Goal: Communication & Community: Answer question/provide support

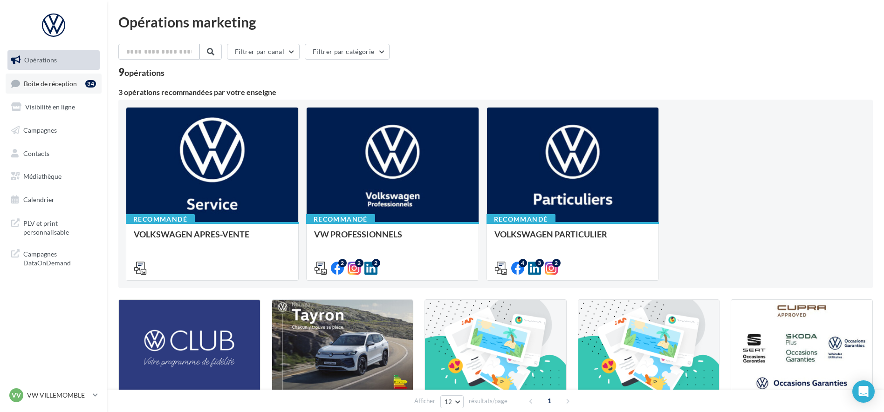
click at [65, 87] on span "Boîte de réception" at bounding box center [50, 83] width 53 height 8
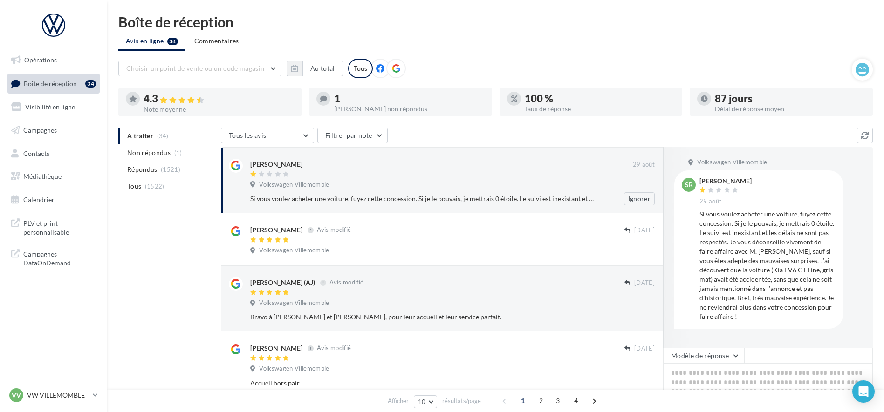
click at [485, 186] on div "Volkswagen Villemomble" at bounding box center [452, 186] width 404 height 10
click at [539, 168] on div "salim richet" at bounding box center [441, 164] width 382 height 10
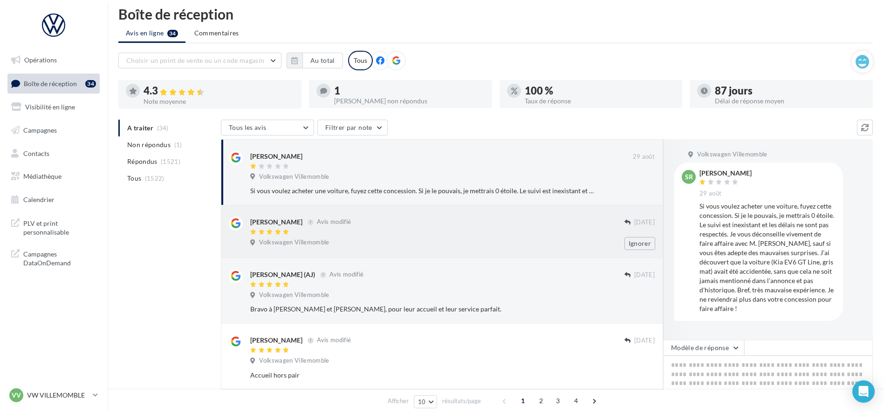
scroll to position [116, 0]
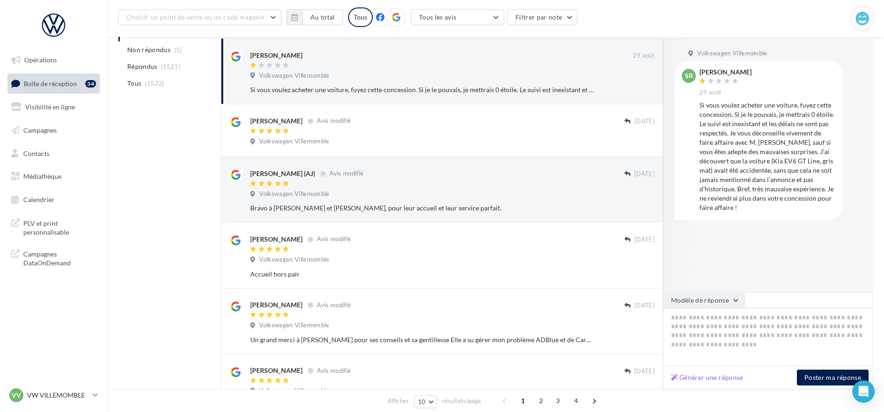
click at [729, 305] on button "Modèle de réponse" at bounding box center [703, 301] width 81 height 16
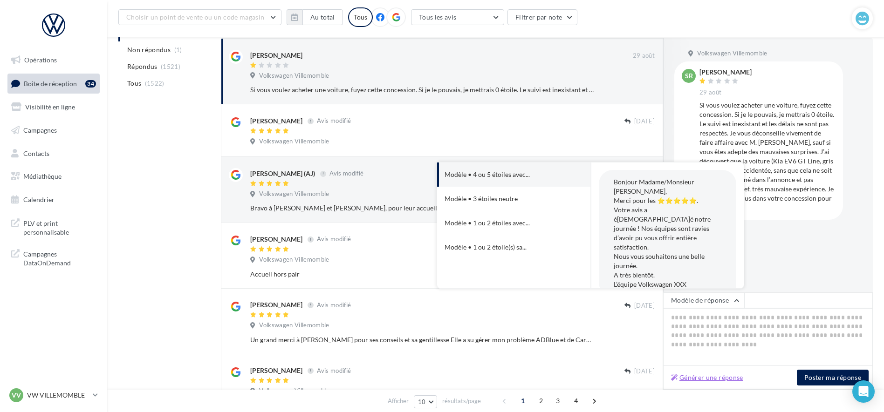
click at [712, 381] on button "Générer une réponse" at bounding box center [707, 377] width 80 height 11
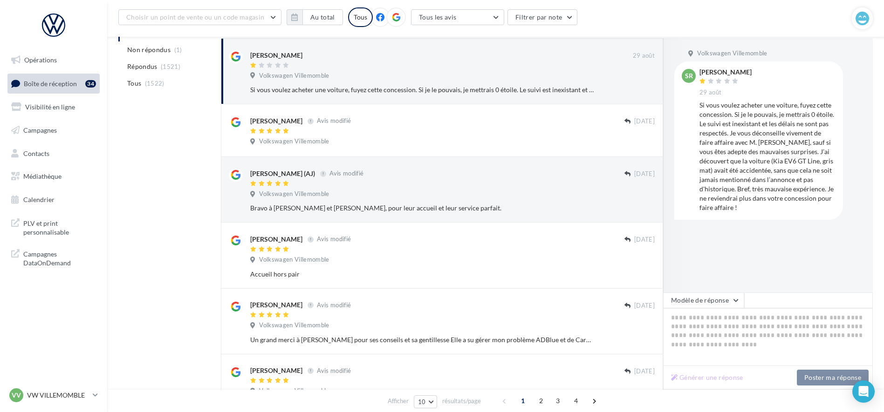
type textarea "**********"
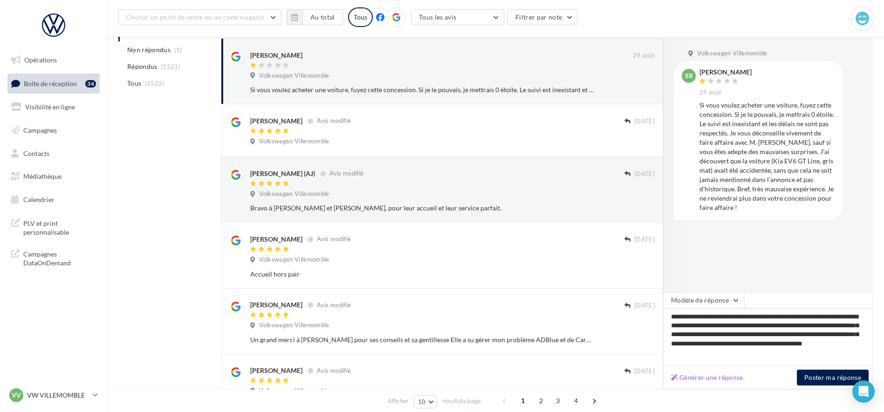
click at [741, 287] on div "Volkswagen Villemomble sr salim richet 29 août Si vous voulez acheter une voitu…" at bounding box center [768, 165] width 210 height 254
click at [721, 320] on textarea "**********" at bounding box center [768, 337] width 210 height 58
type textarea "**********"
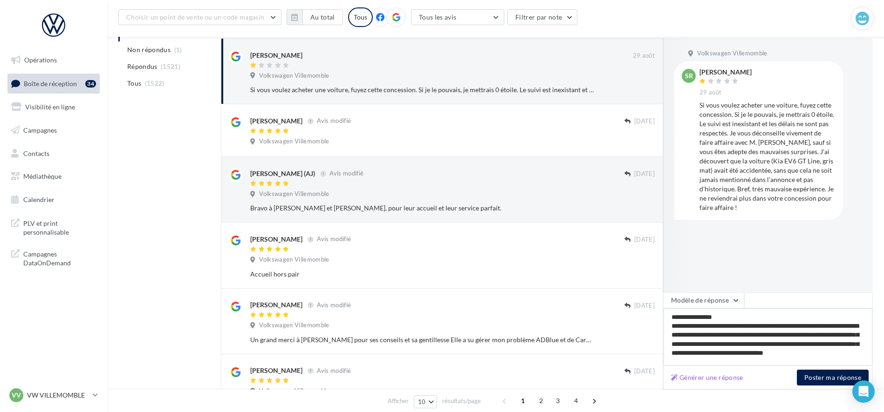
scroll to position [6, 0]
type textarea "**********"
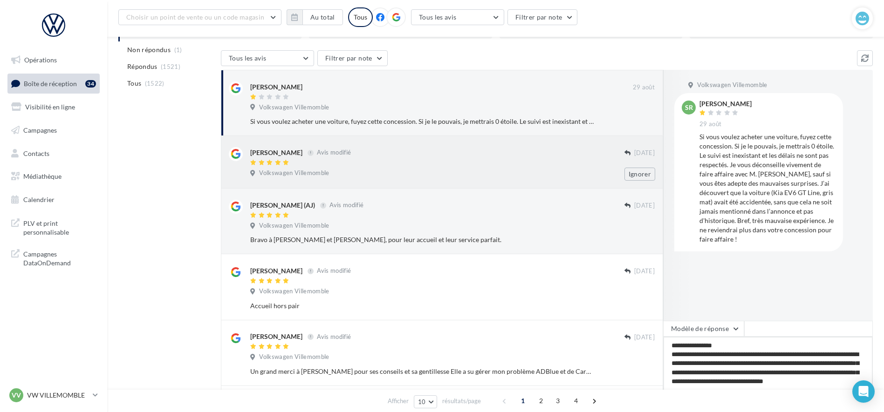
scroll to position [0, 0]
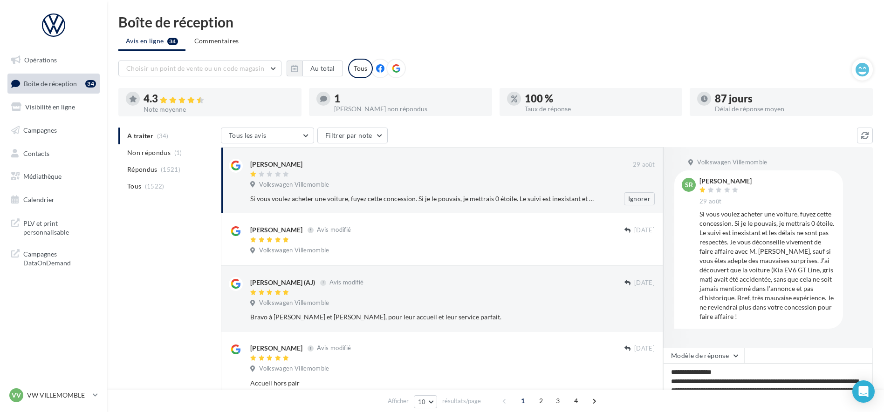
click at [377, 163] on div "salim richet" at bounding box center [441, 164] width 382 height 10
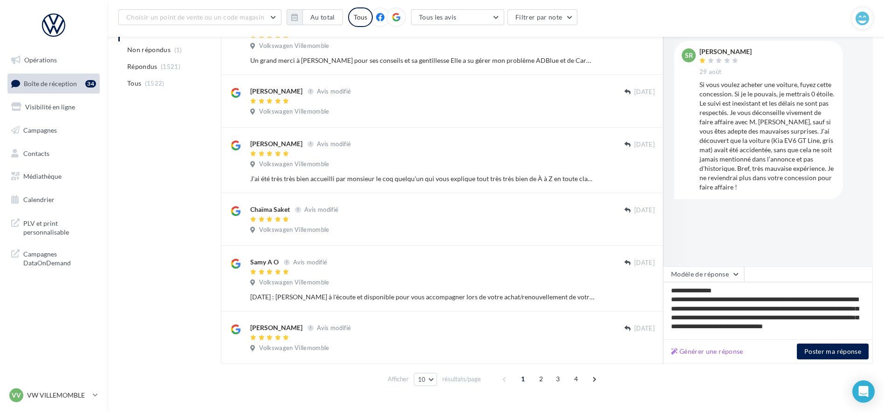
scroll to position [414, 0]
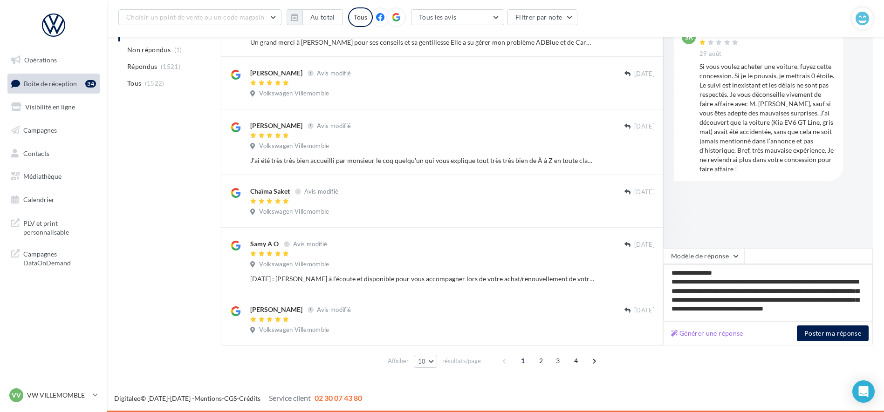
click at [803, 309] on textarea "**********" at bounding box center [768, 293] width 210 height 58
click at [836, 336] on button "Poster ma réponse" at bounding box center [832, 334] width 72 height 16
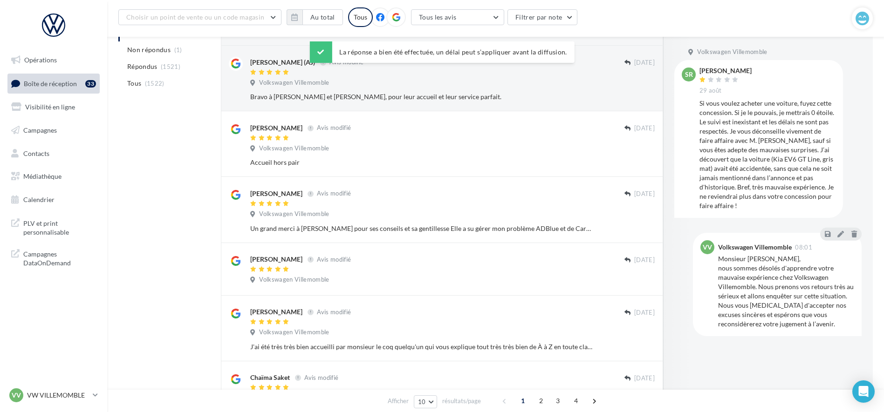
scroll to position [65, 0]
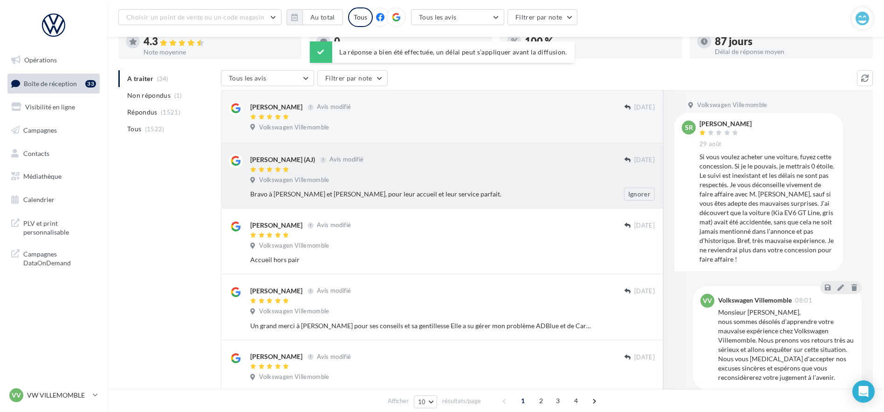
click at [375, 194] on div "Bravo à Pablo et Ilker, pour leur accueil et leur service parfait." at bounding box center [422, 194] width 344 height 9
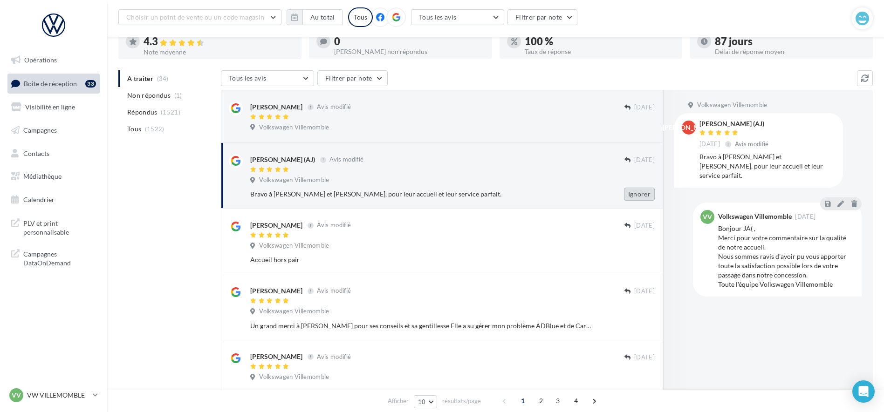
click at [640, 194] on button "Ignorer" at bounding box center [639, 194] width 31 height 13
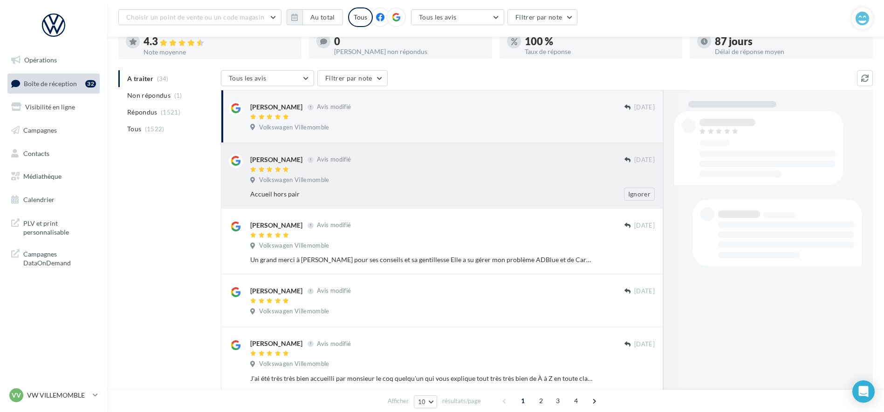
click at [459, 186] on div "Volkswagen Villemomble" at bounding box center [452, 181] width 404 height 10
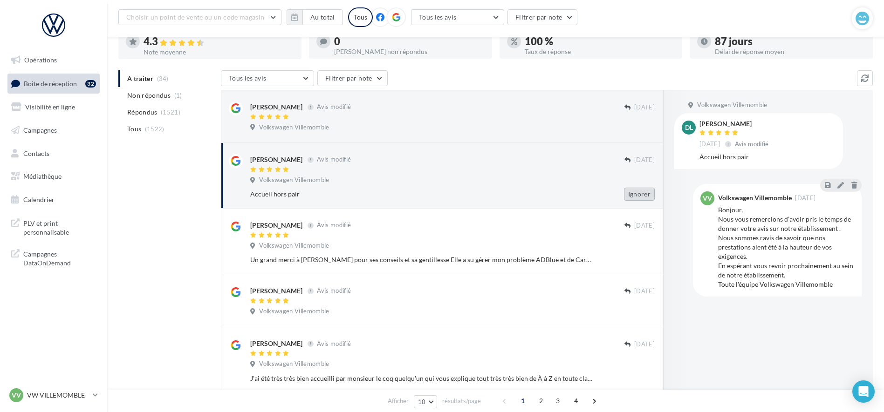
click at [636, 196] on button "Ignorer" at bounding box center [639, 194] width 31 height 13
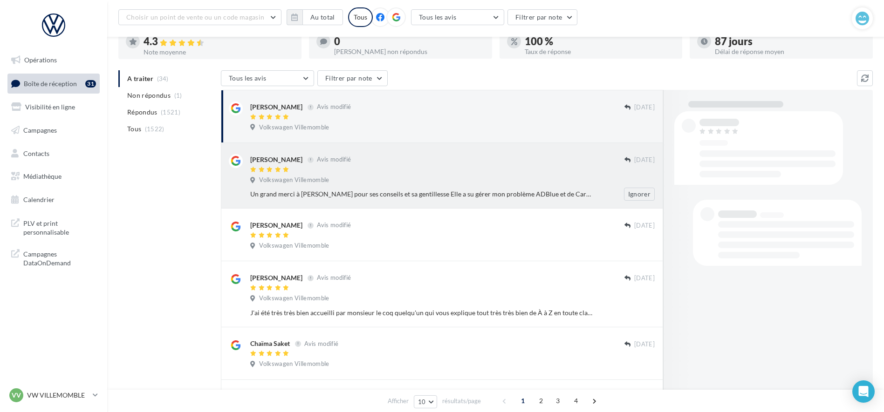
click at [518, 191] on div "Un grand merci à Mariama pour ses conseils et sa gentillesse Elle a su gérer mo…" at bounding box center [422, 194] width 344 height 9
click at [647, 194] on button "Ignorer" at bounding box center [639, 194] width 31 height 13
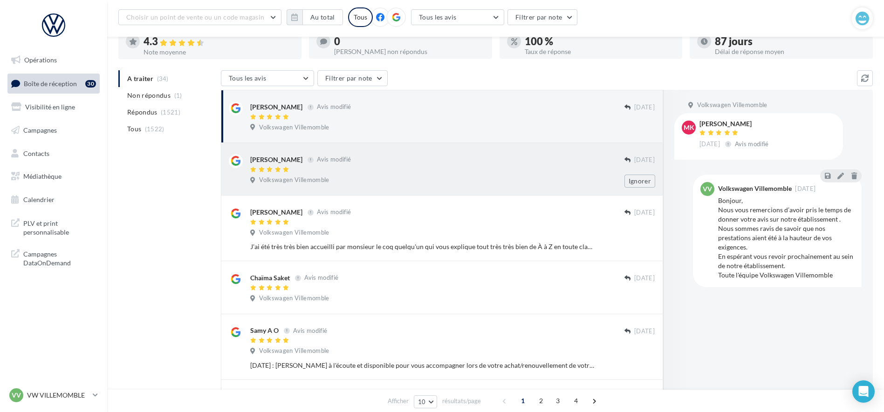
click at [529, 184] on div "Volkswagen Villemomble" at bounding box center [452, 181] width 404 height 10
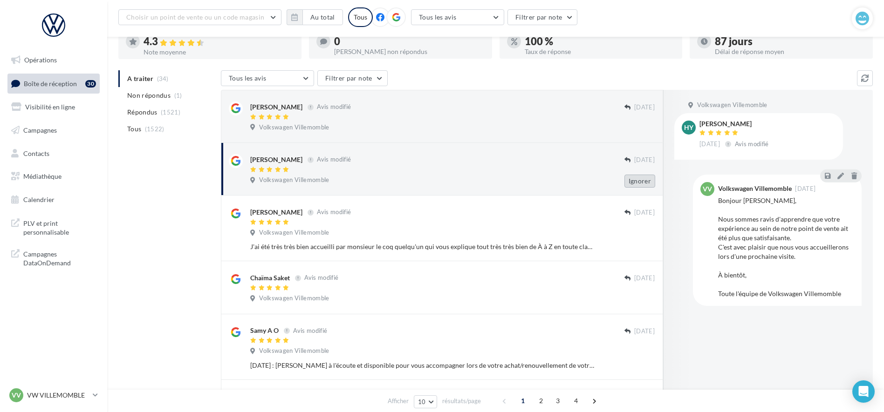
click at [628, 183] on button "Ignorer" at bounding box center [639, 181] width 31 height 13
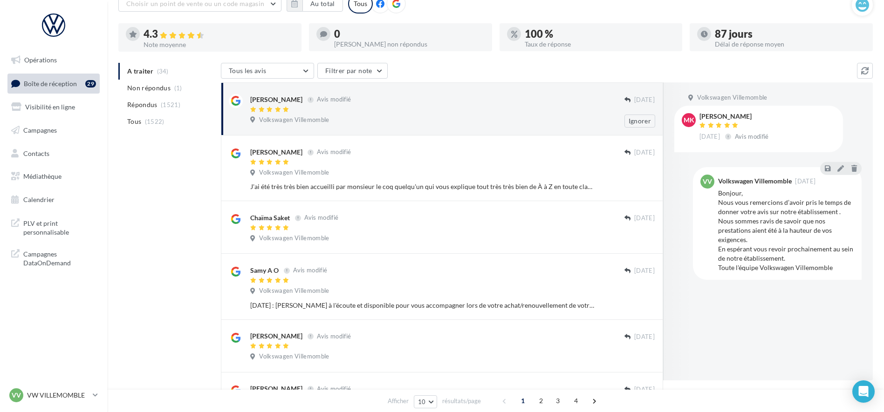
scroll to position [7, 0]
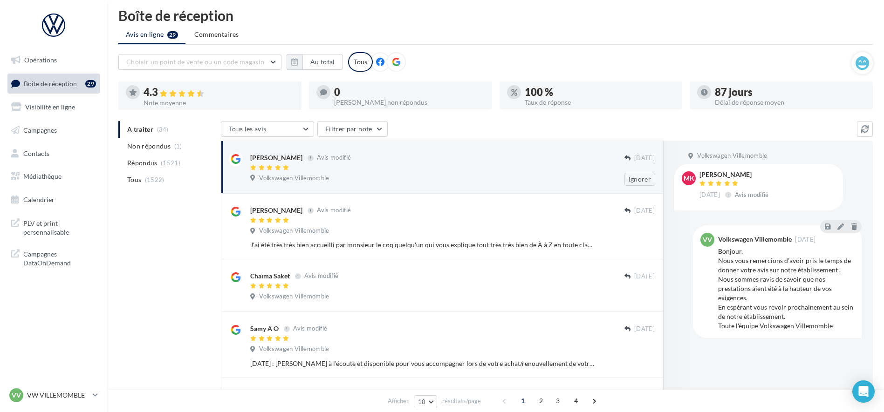
click at [472, 168] on div at bounding box center [437, 168] width 374 height 8
click at [638, 177] on button "Ignorer" at bounding box center [639, 179] width 31 height 13
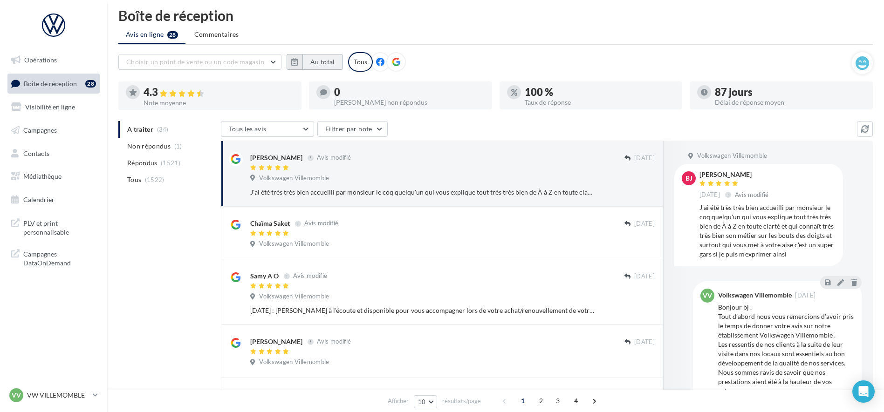
click at [329, 65] on button "Au total" at bounding box center [322, 62] width 41 height 16
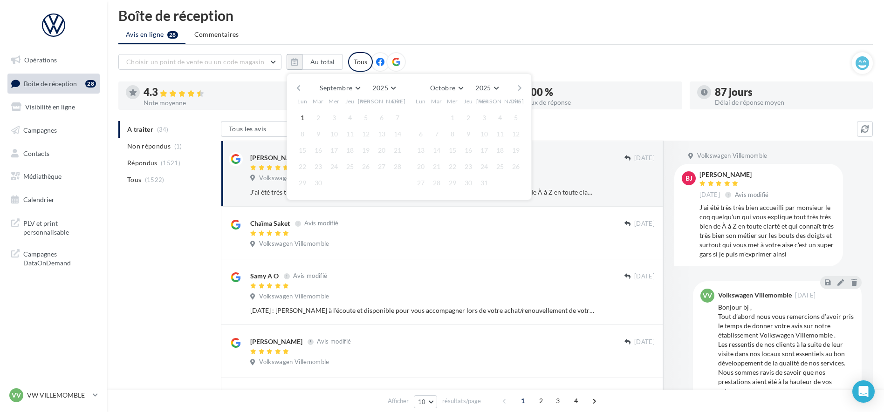
click at [300, 93] on button "button" at bounding box center [298, 88] width 8 height 13
click at [301, 92] on button "button" at bounding box center [298, 88] width 8 height 13
click at [322, 118] on button "1" at bounding box center [318, 118] width 14 height 14
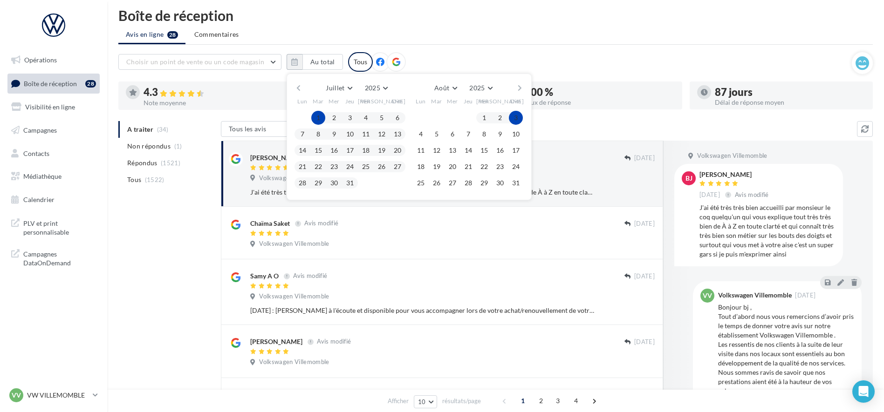
click at [516, 90] on button "button" at bounding box center [520, 88] width 8 height 13
click at [421, 123] on button "1" at bounding box center [421, 118] width 14 height 14
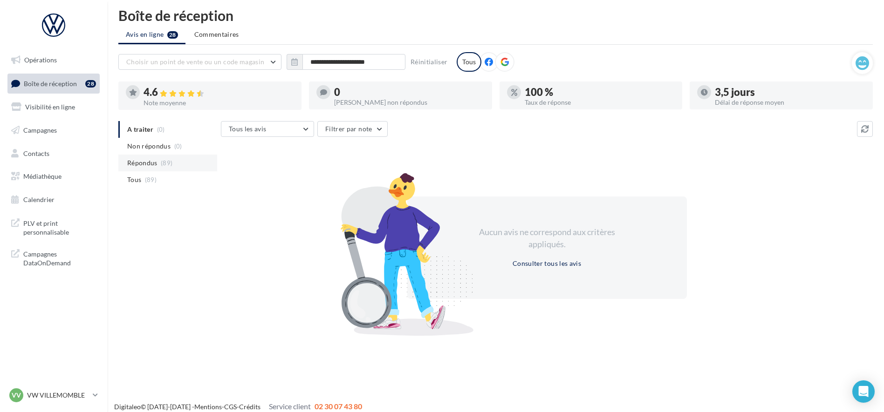
click at [152, 162] on span "Répondus" at bounding box center [142, 162] width 30 height 9
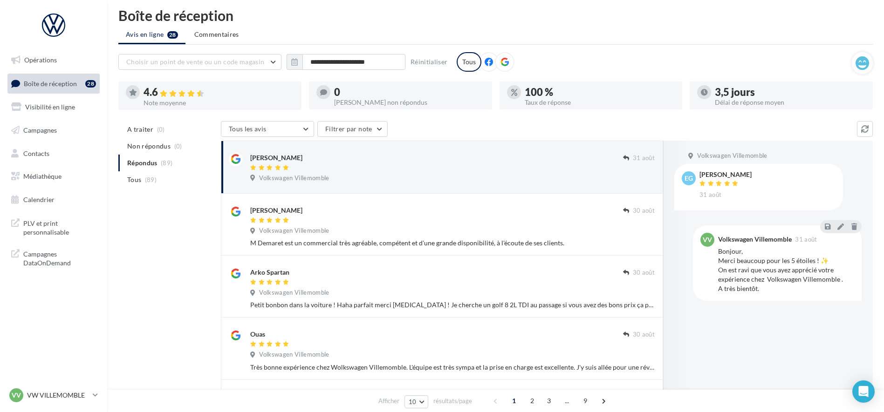
click at [465, 162] on div "Emre Gunturk" at bounding box center [436, 157] width 373 height 10
click at [353, 57] on input "**********" at bounding box center [353, 62] width 103 height 16
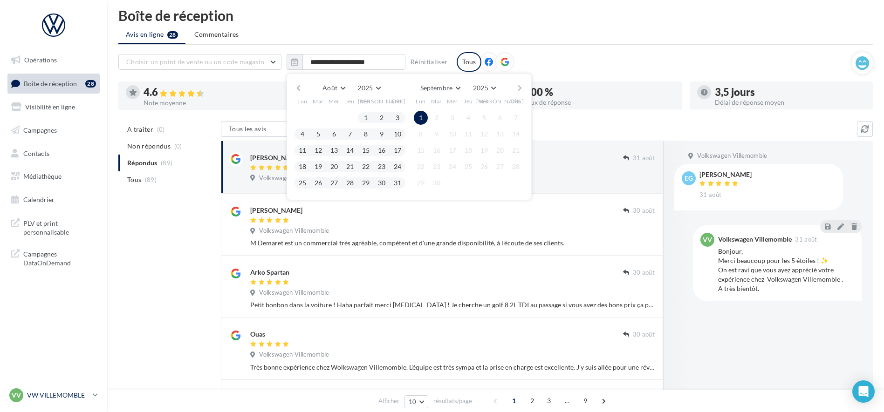
click at [61, 399] on p "VW VILLEMOMBLE" at bounding box center [58, 395] width 62 height 9
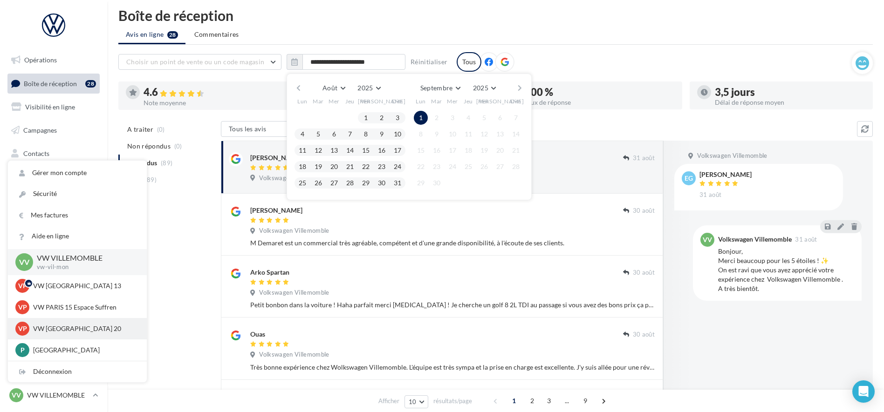
click at [56, 327] on p "VW PARIS 20" at bounding box center [84, 328] width 102 height 9
